Goal: Find specific page/section: Find specific page/section

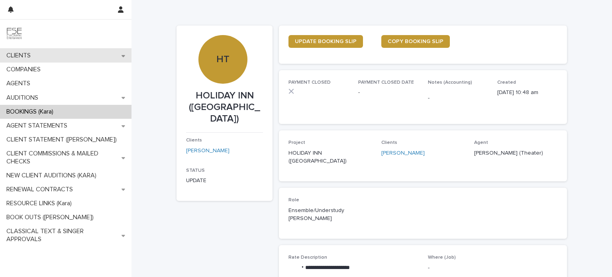
click at [41, 52] on div "CLIENTS" at bounding box center [65, 56] width 131 height 14
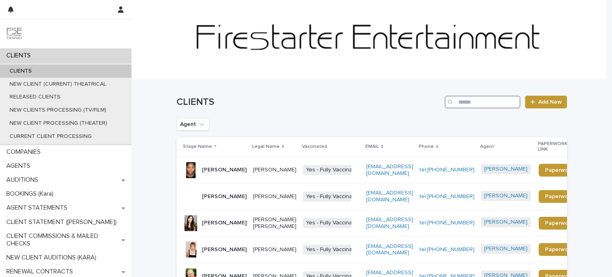
click at [488, 104] on input "Search" at bounding box center [482, 102] width 76 height 13
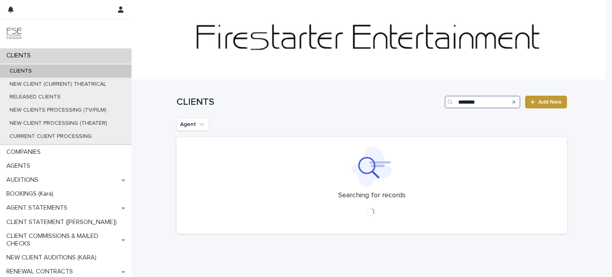
type input "*******"
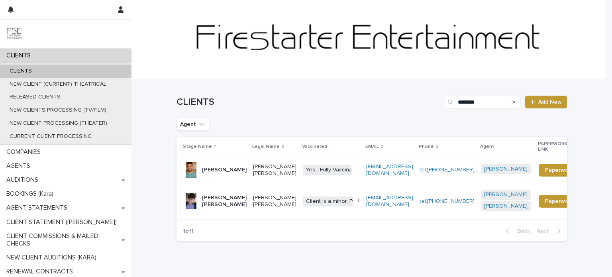
click at [215, 208] on div "[PERSON_NAME] [PERSON_NAME]" at bounding box center [224, 201] width 45 height 20
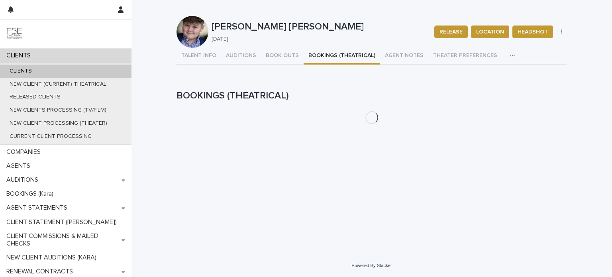
click at [324, 54] on button "BOOKINGS (THEATRICAL)" at bounding box center [341, 56] width 76 height 17
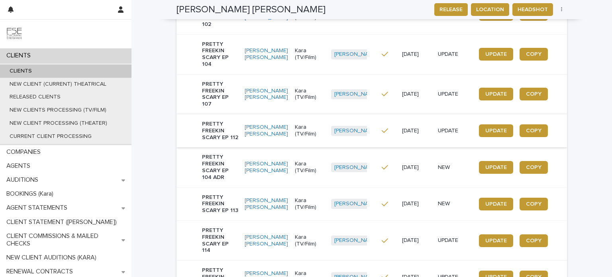
scroll to position [311, 0]
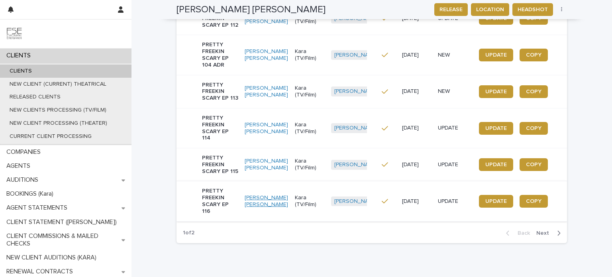
click at [273, 194] on link "[PERSON_NAME] [PERSON_NAME]" at bounding box center [267, 201] width 44 height 14
click at [276, 194] on link "[PERSON_NAME] [PERSON_NAME]" at bounding box center [267, 201] width 44 height 14
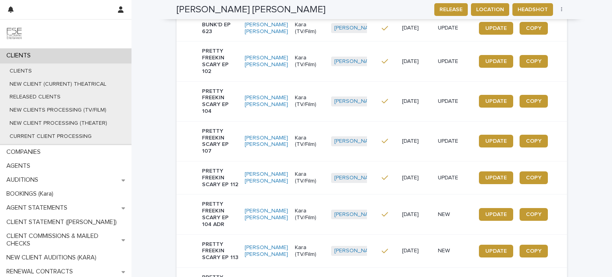
scroll to position [311, 0]
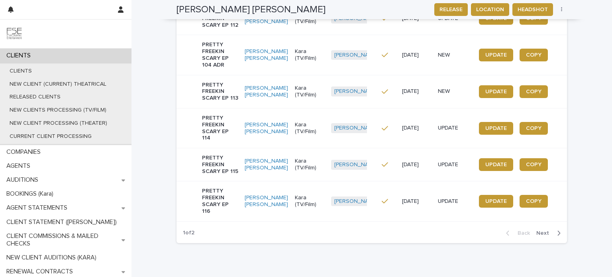
click at [539, 230] on span "Next" at bounding box center [545, 233] width 18 height 6
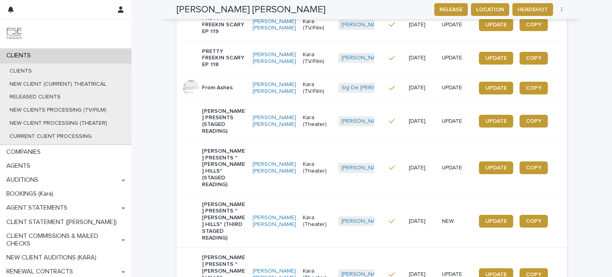
scroll to position [112, 0]
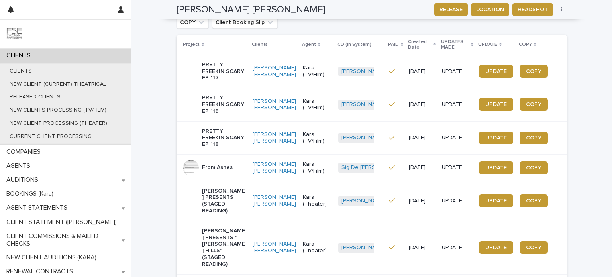
click at [235, 149] on div "PRETTY FREEKIN SCARY EP 118" at bounding box center [224, 138] width 44 height 26
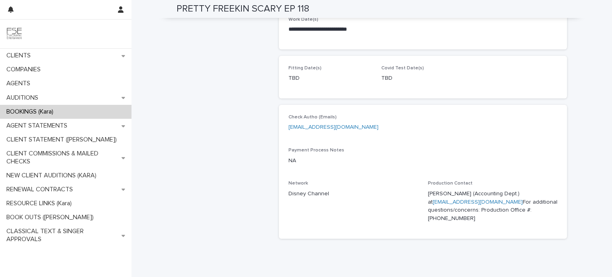
scroll to position [40, 0]
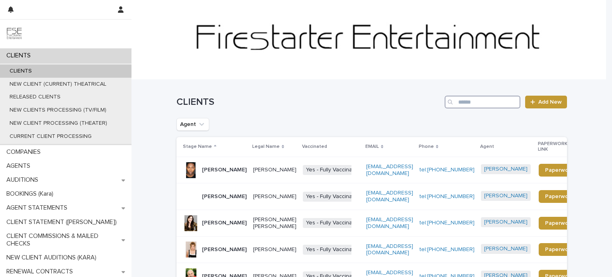
click at [462, 105] on input "Search" at bounding box center [482, 102] width 76 height 13
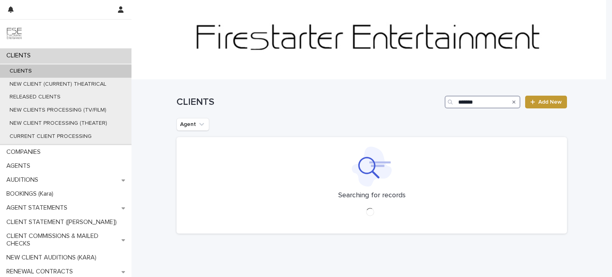
type input "*******"
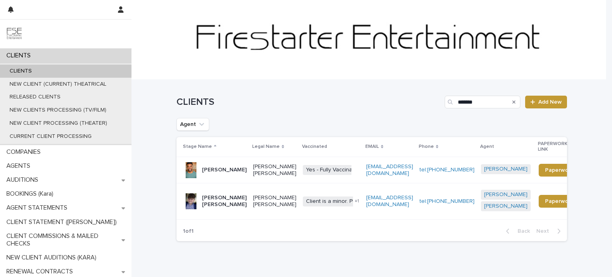
click at [227, 191] on div "[PERSON_NAME] [PERSON_NAME]" at bounding box center [224, 201] width 45 height 20
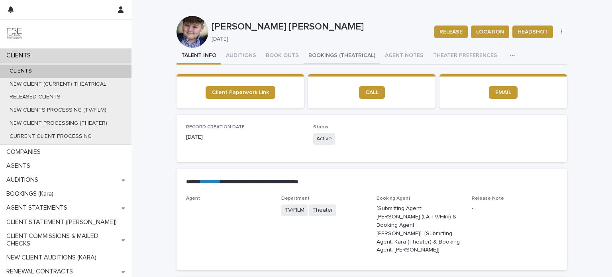
click at [313, 59] on button "BOOKINGS (THEATRICAL)" at bounding box center [341, 56] width 76 height 17
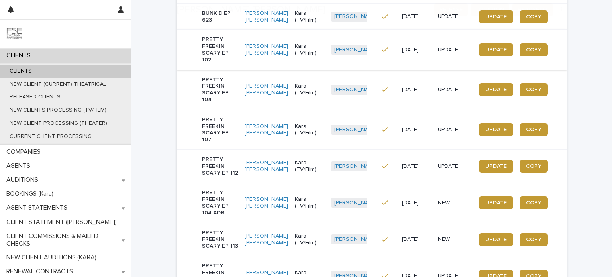
scroll to position [311, 0]
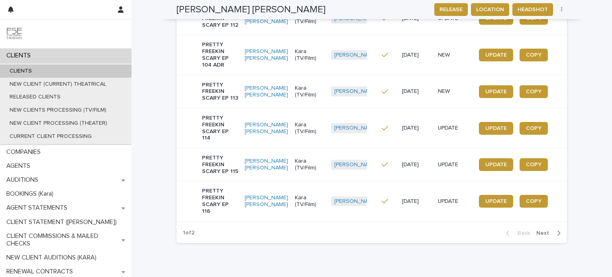
click at [541, 230] on span "Next" at bounding box center [545, 233] width 18 height 6
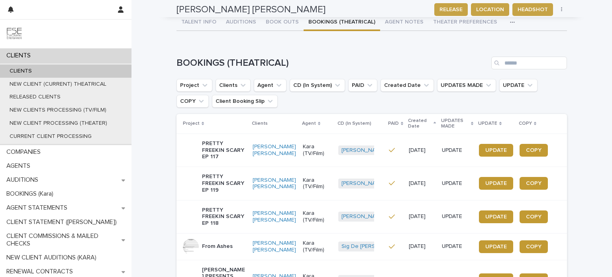
scroll to position [0, 0]
